Goal: Find specific page/section: Find specific page/section

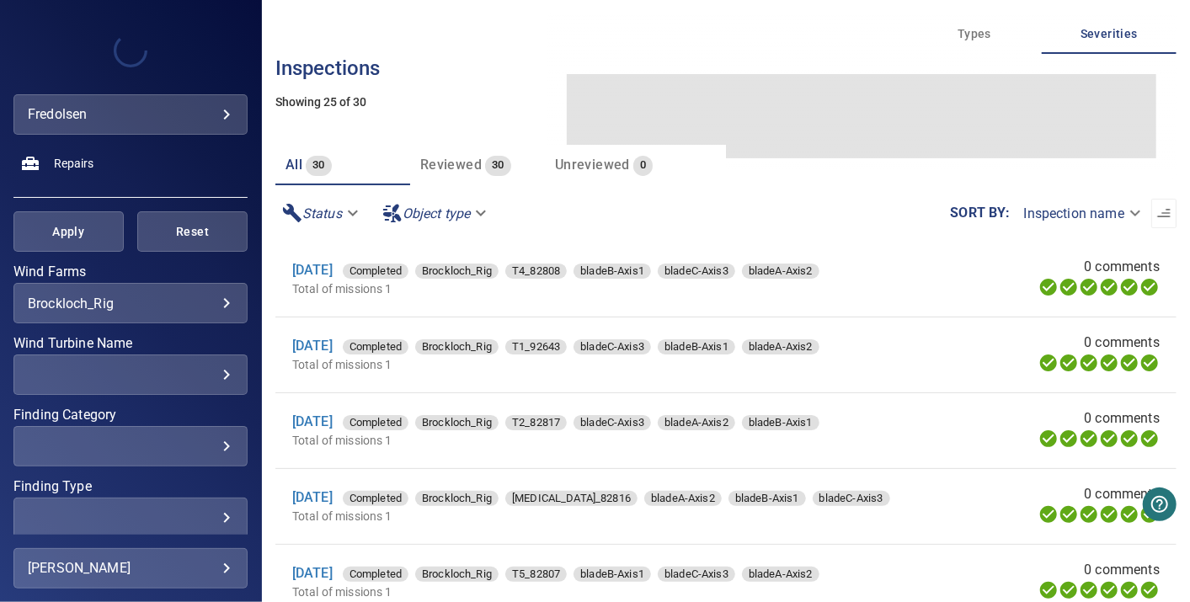
scroll to position [319, 0]
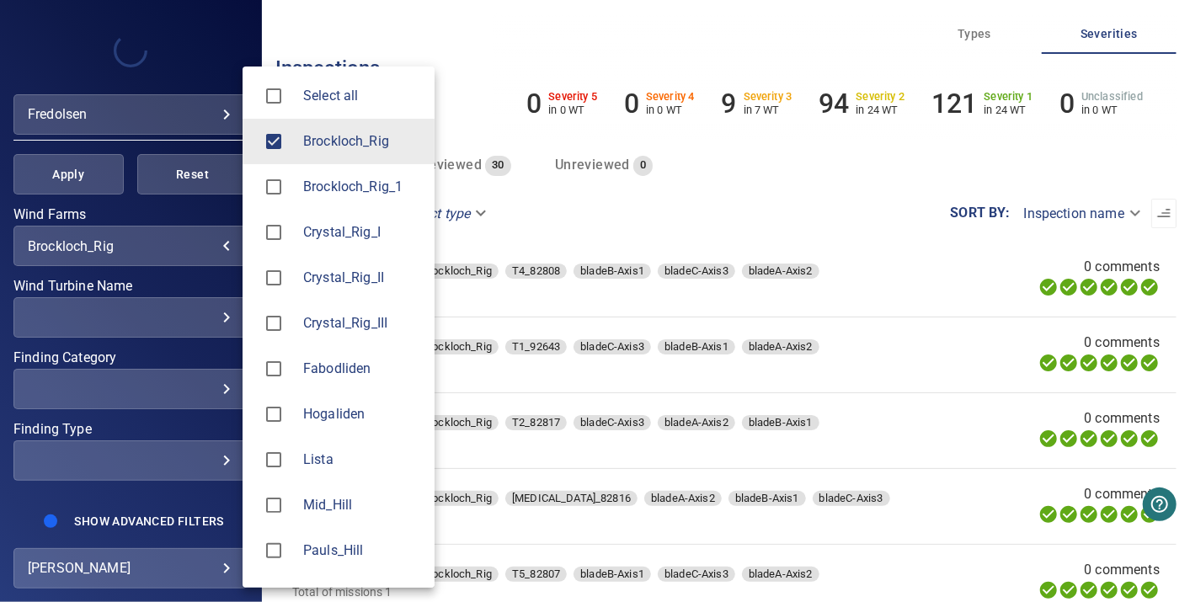
click at [211, 245] on body "**********" at bounding box center [595, 301] width 1190 height 602
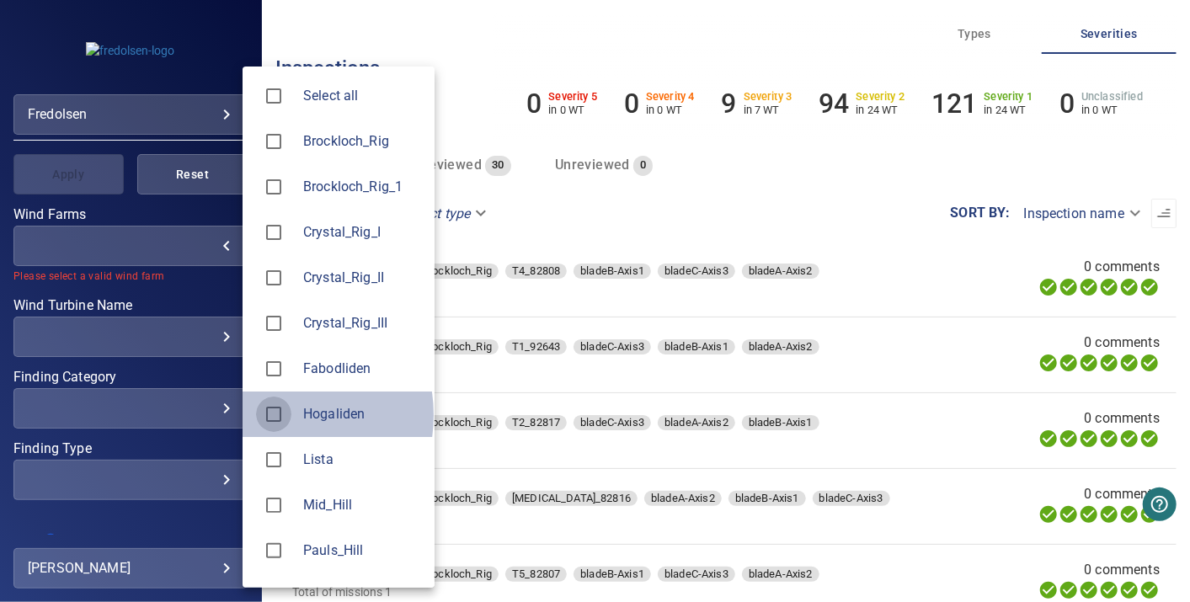
type input "*********"
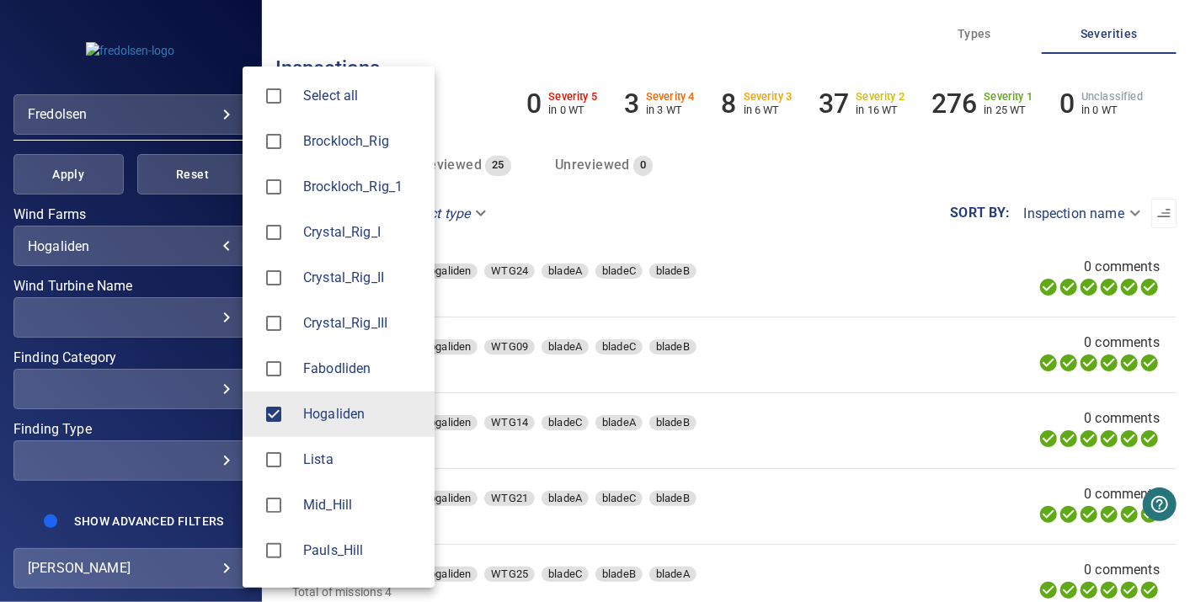
click at [152, 495] on div at bounding box center [595, 301] width 1190 height 602
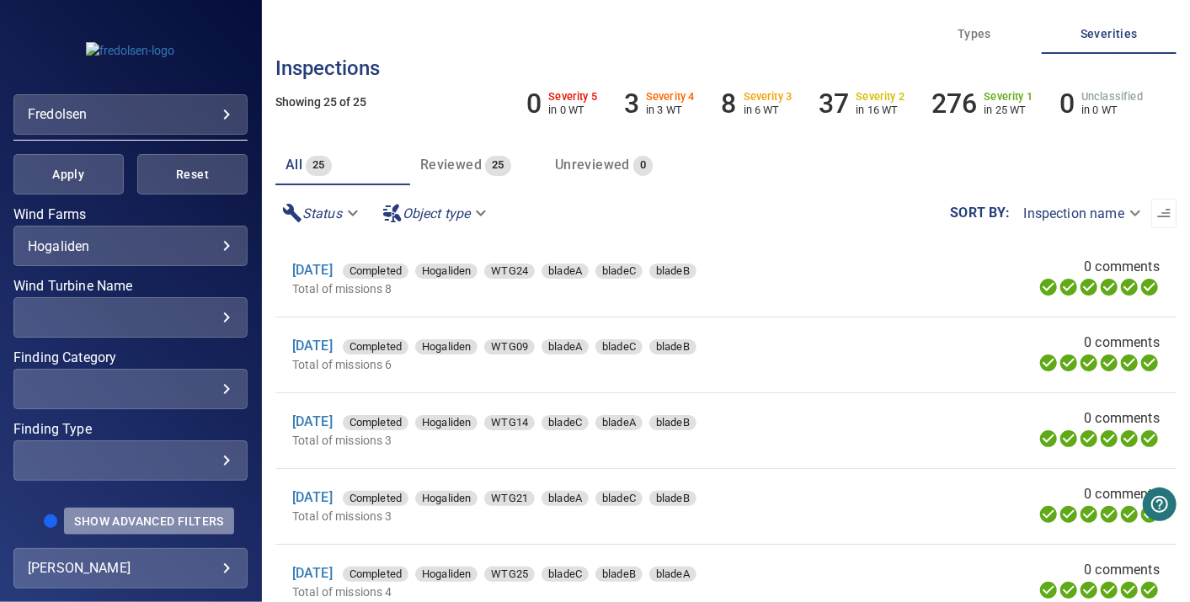
click at [133, 519] on span "Show Advanced Filters" at bounding box center [148, 521] width 149 height 13
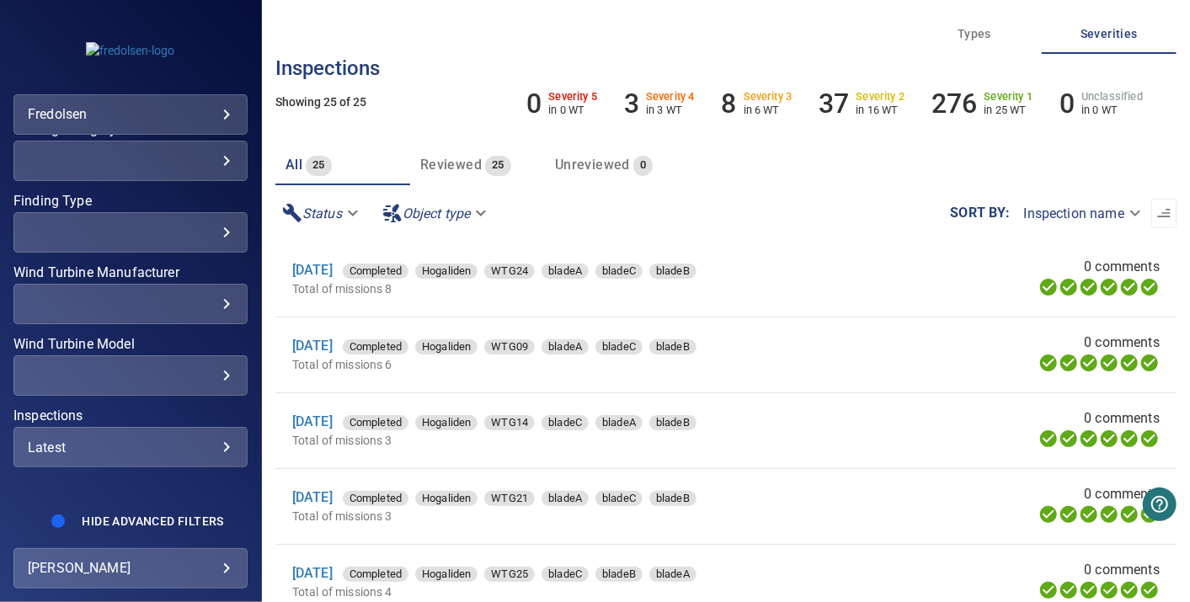
click at [139, 440] on div "Latest" at bounding box center [131, 448] width 206 height 16
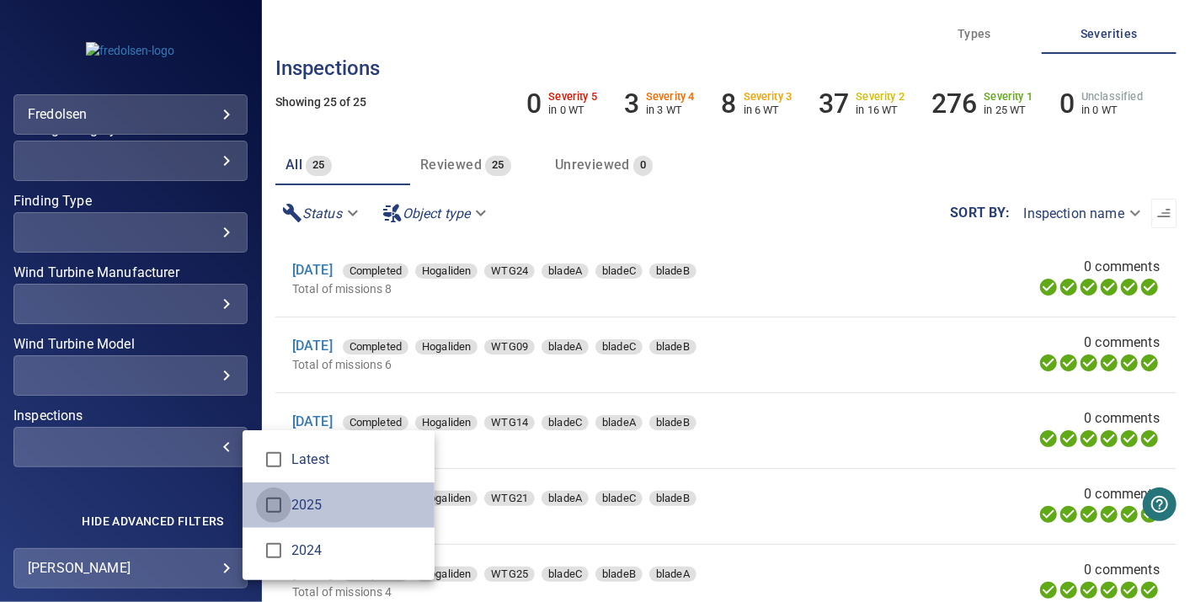
type input "****"
click at [209, 492] on div "Inspections" at bounding box center [595, 301] width 1190 height 602
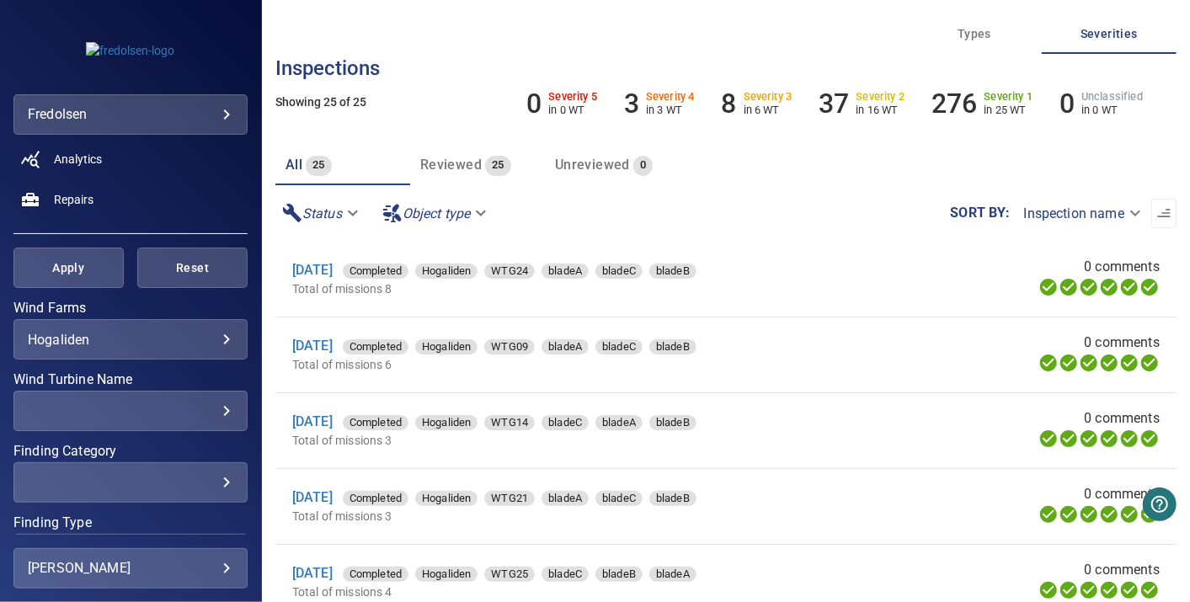
scroll to position [0, 0]
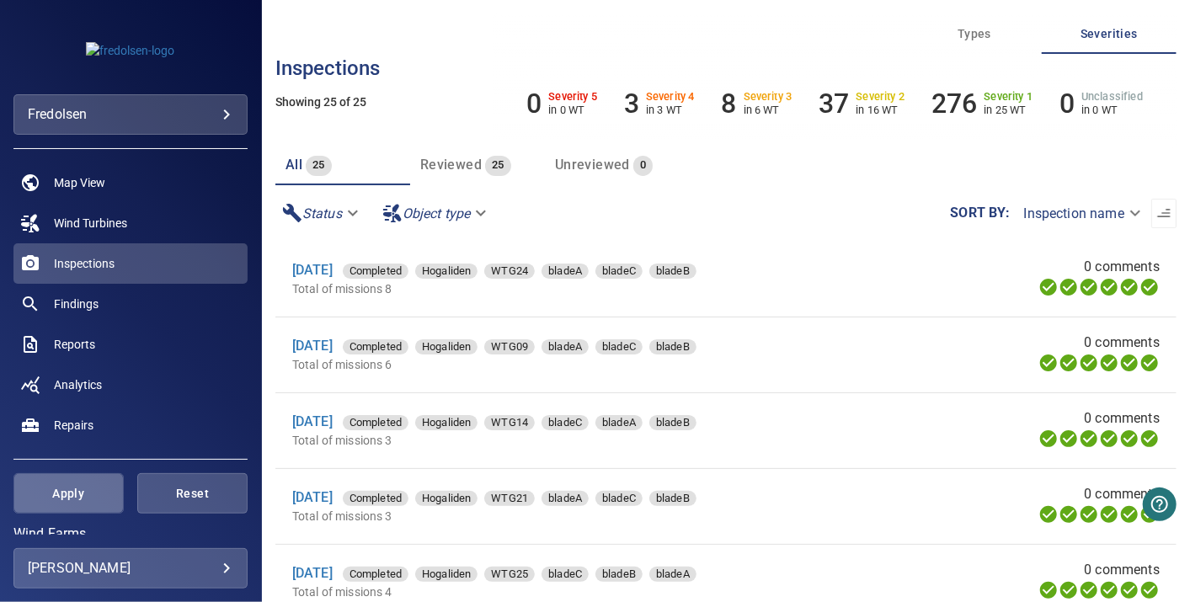
click at [95, 491] on span "Apply" at bounding box center [69, 493] width 68 height 21
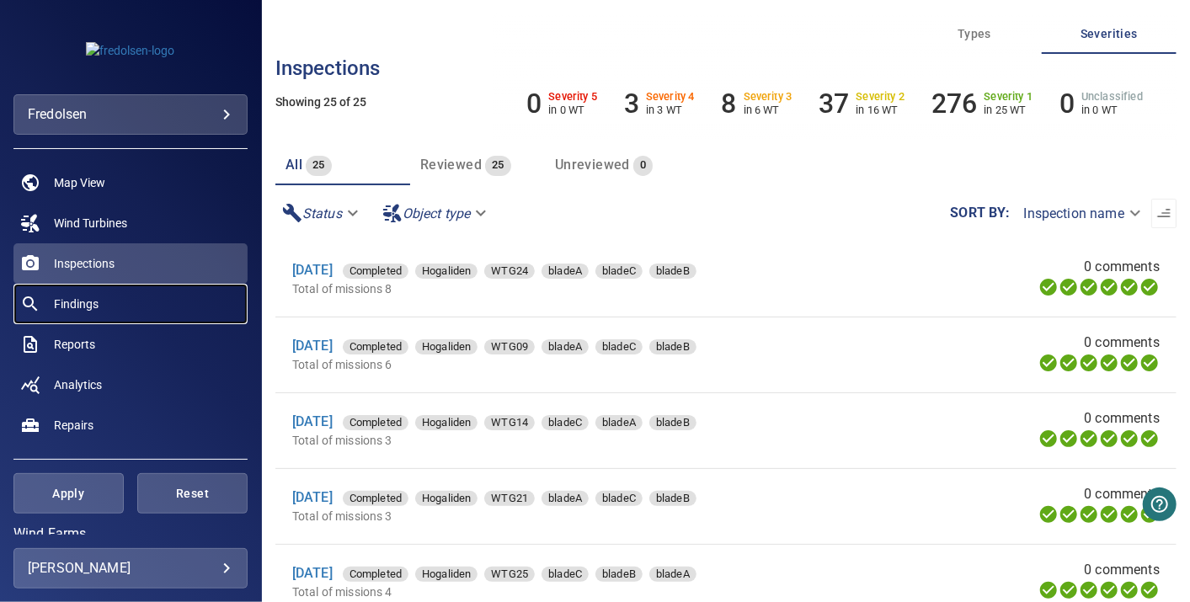
click at [91, 296] on span "Findings" at bounding box center [76, 304] width 45 height 17
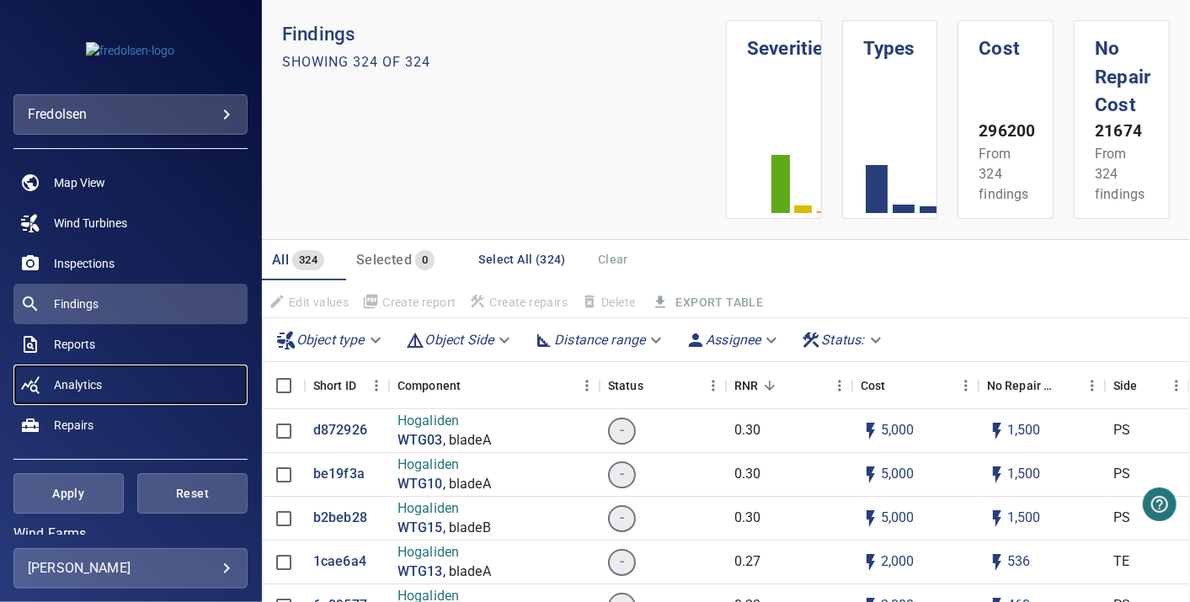
click at [135, 380] on link "Analytics" at bounding box center [130, 385] width 234 height 40
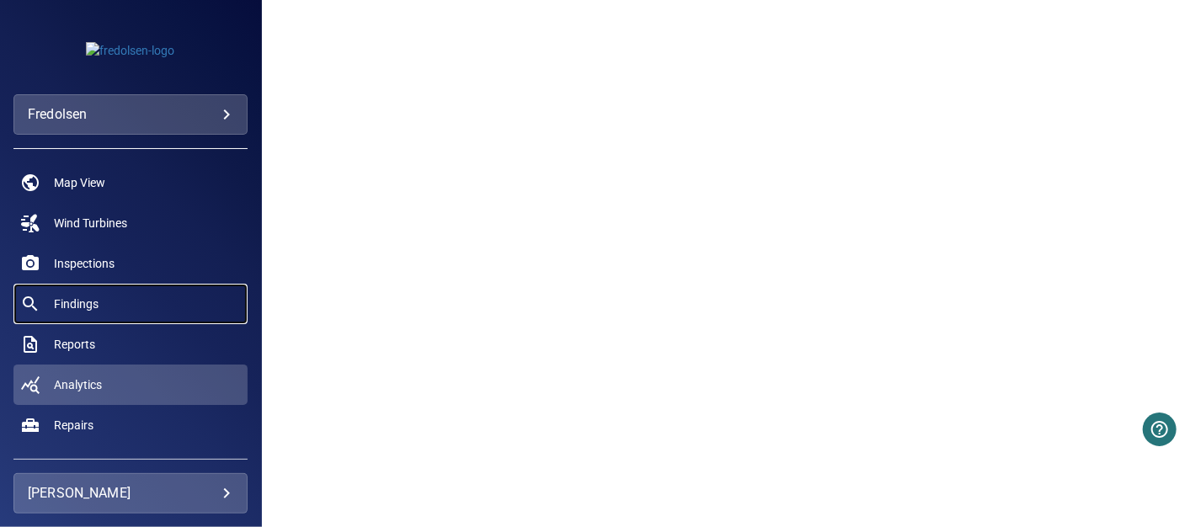
click at [124, 302] on link "Findings" at bounding box center [130, 304] width 234 height 40
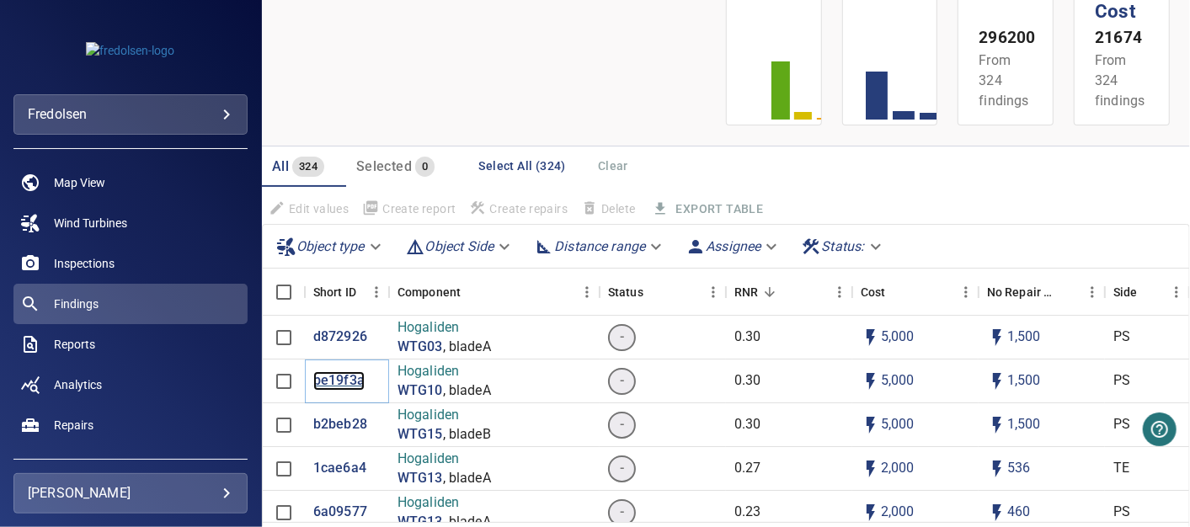
click at [345, 382] on p "be19f3a" at bounding box center [338, 380] width 51 height 19
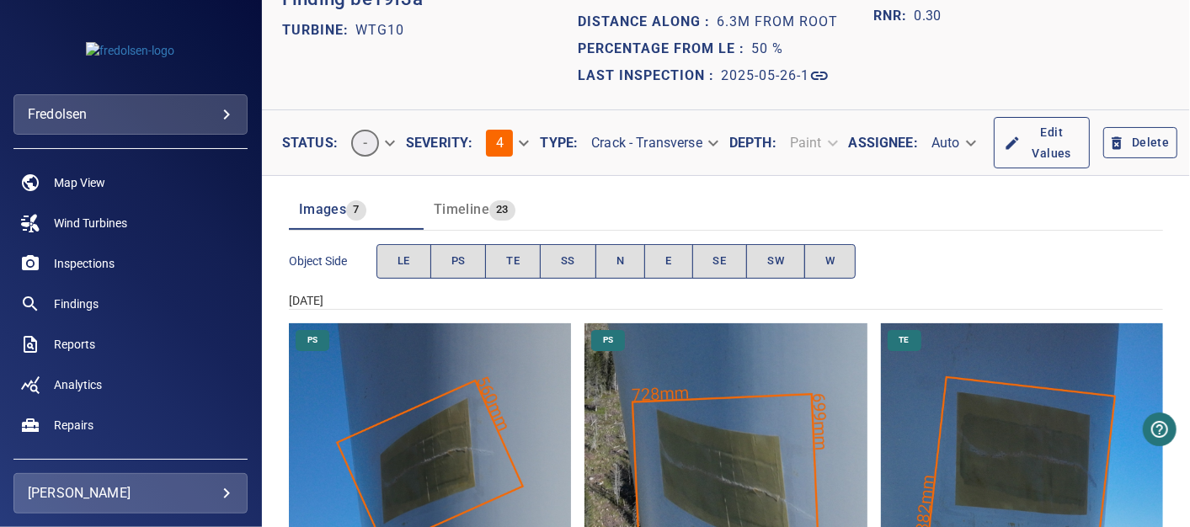
scroll to position [57, 0]
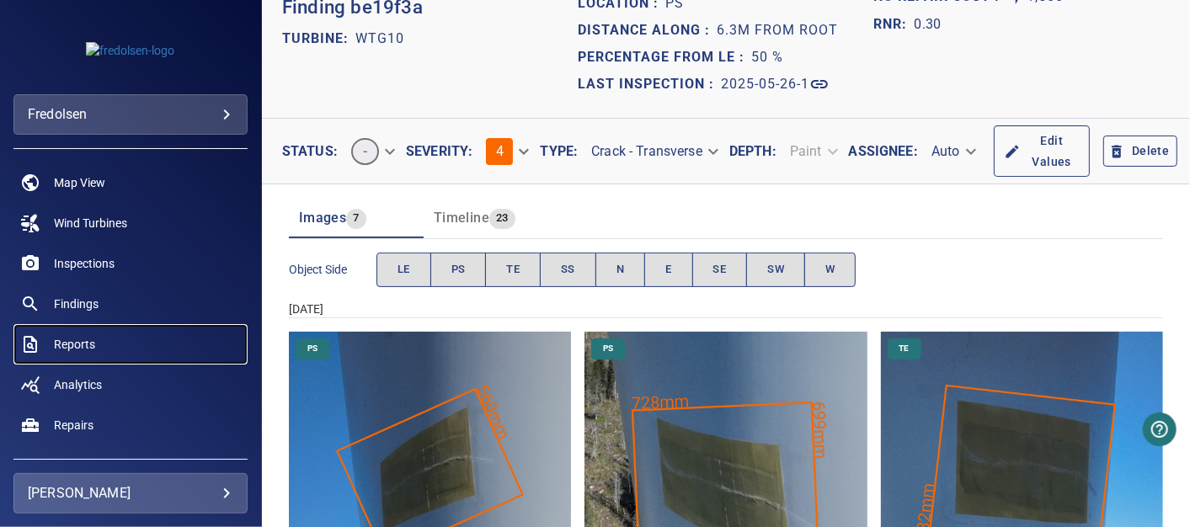
click at [107, 348] on link "Reports" at bounding box center [130, 344] width 234 height 40
